Goal: Find contact information: Find contact information

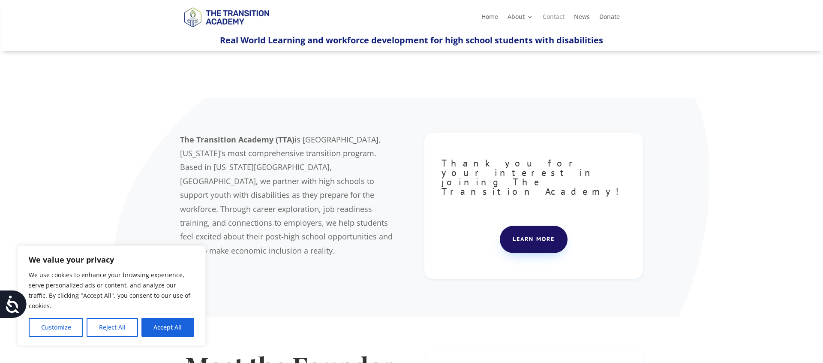
click at [555, 16] on link "Contact" at bounding box center [554, 18] width 22 height 9
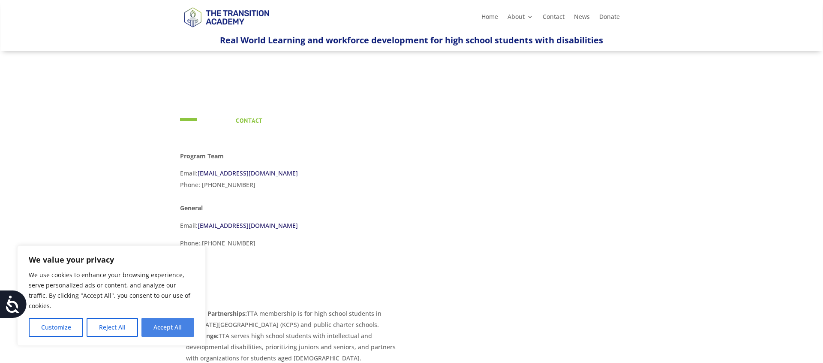
click at [183, 322] on button "Accept All" at bounding box center [167, 327] width 53 height 19
